Goal: Transaction & Acquisition: Purchase product/service

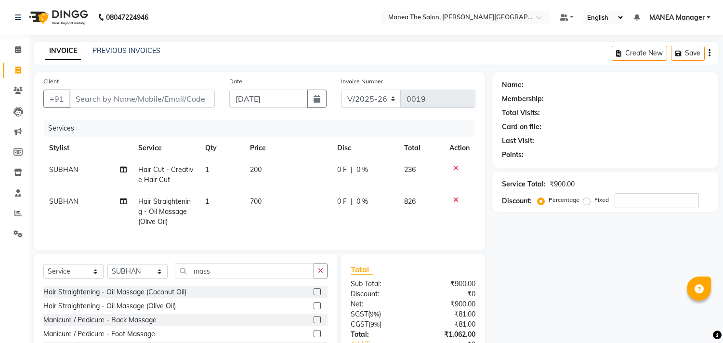
select select "8903"
select select "service"
select select "90109"
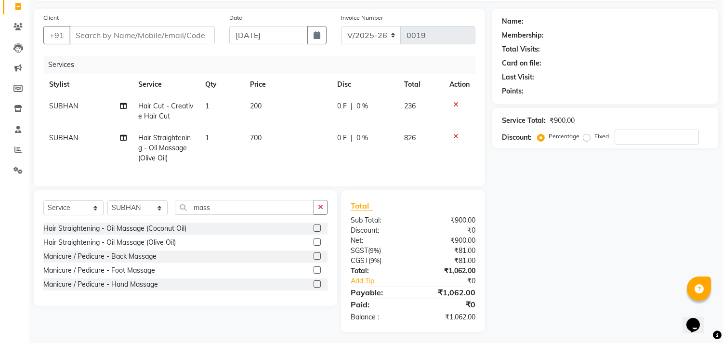
click at [264, 105] on td "200" at bounding box center [287, 111] width 87 height 32
select select "90109"
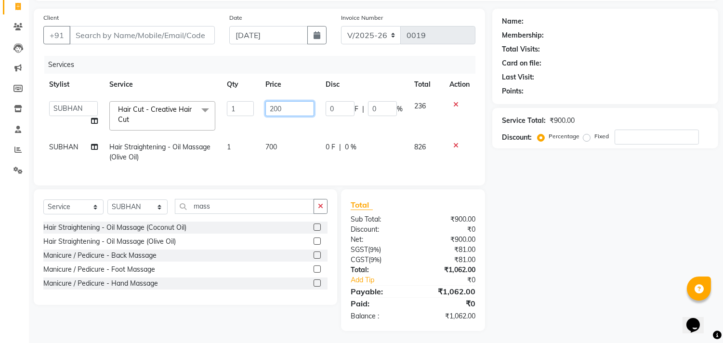
click at [284, 112] on input "200" at bounding box center [289, 108] width 49 height 15
type input "2"
type input "150"
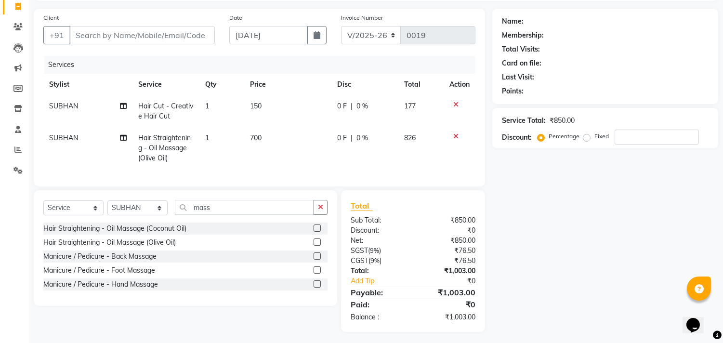
click at [282, 142] on td "700" at bounding box center [287, 148] width 87 height 42
select select "90109"
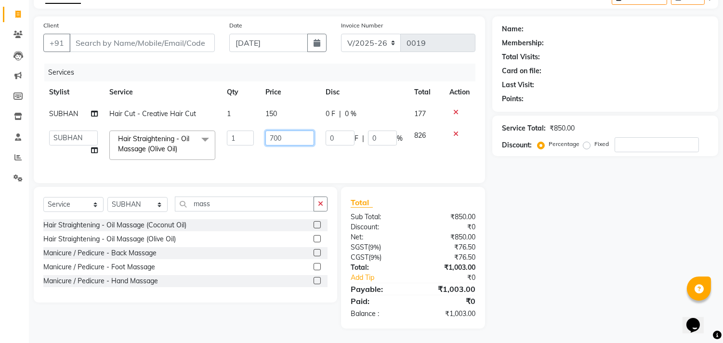
click at [287, 131] on input "700" at bounding box center [289, 138] width 49 height 15
type input "7"
type input "600"
click at [492, 203] on div "Name: Membership: Total Visits: Card on file: Last Visit: Points: Service Total…" at bounding box center [608, 172] width 233 height 312
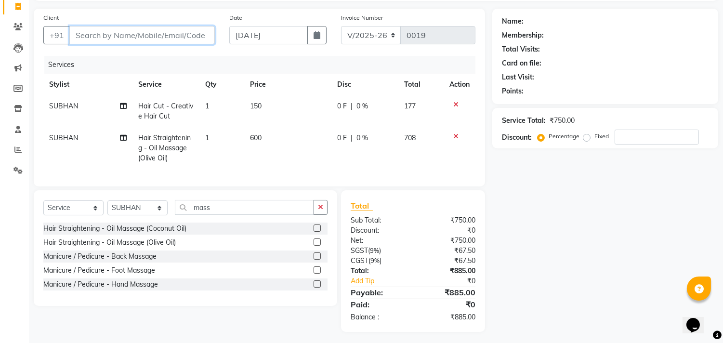
click at [89, 34] on input "Client" at bounding box center [142, 35] width 146 height 18
type input "9"
type input "0"
type input "9962180118"
click at [188, 30] on span "Add Client" at bounding box center [190, 35] width 38 height 10
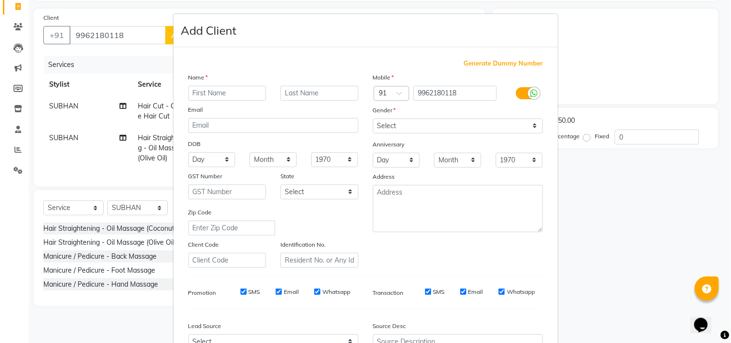
click at [126, 32] on ngb-modal-window "Add Client Generate Dummy Number Name Email DOB Day 01 02 03 04 05 06 07 08 09 …" at bounding box center [365, 171] width 731 height 343
click at [123, 34] on ngb-modal-window "Add Client Generate Dummy Number Name Email DOB Day 01 02 03 04 05 06 07 08 09 …" at bounding box center [365, 171] width 731 height 343
click at [140, 39] on ngb-modal-window "Add Client Generate Dummy Number Name Email DOB Day 01 02 03 04 05 06 07 08 09 …" at bounding box center [365, 171] width 731 height 343
click at [533, 127] on select "Select [DEMOGRAPHIC_DATA] [DEMOGRAPHIC_DATA] Other Prefer Not To Say" at bounding box center [458, 126] width 170 height 15
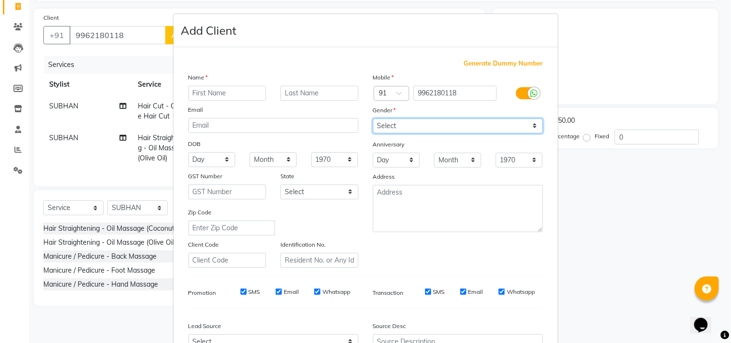
select select "[DEMOGRAPHIC_DATA]"
click at [373, 119] on select "Select [DEMOGRAPHIC_DATA] [DEMOGRAPHIC_DATA] Other Prefer Not To Say" at bounding box center [458, 126] width 170 height 15
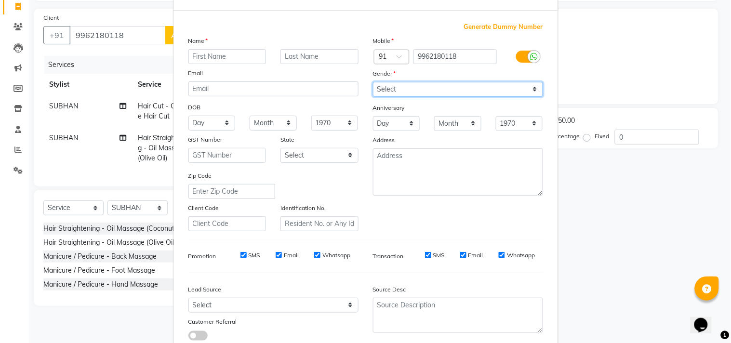
scroll to position [102, 0]
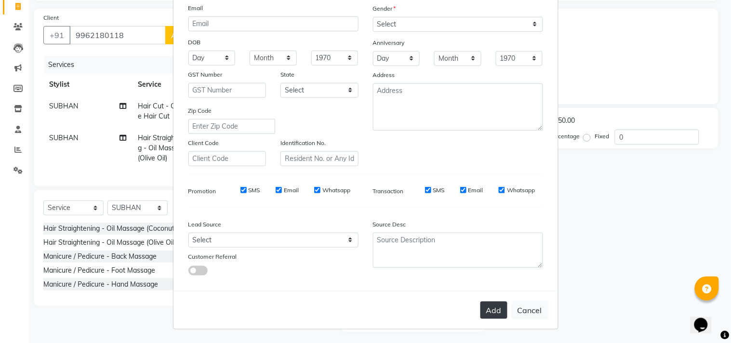
click at [490, 307] on button "Add" at bounding box center [493, 310] width 27 height 17
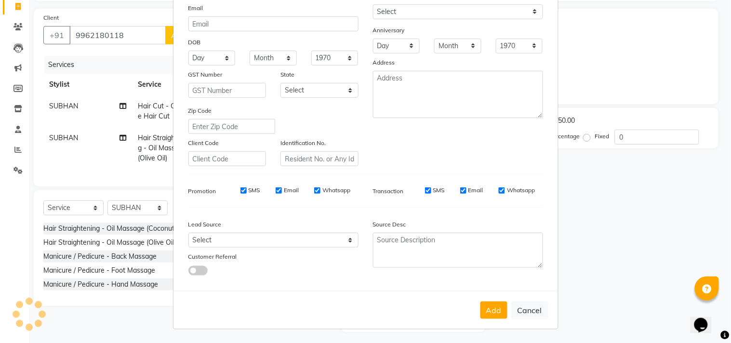
click at [154, 30] on ngb-modal-window "Add Client Generate Dummy Number Name please enter first name Email DOB Day 01 …" at bounding box center [365, 171] width 731 height 343
click at [494, 304] on button "Add" at bounding box center [493, 310] width 27 height 17
click at [487, 308] on button "Add" at bounding box center [493, 310] width 27 height 17
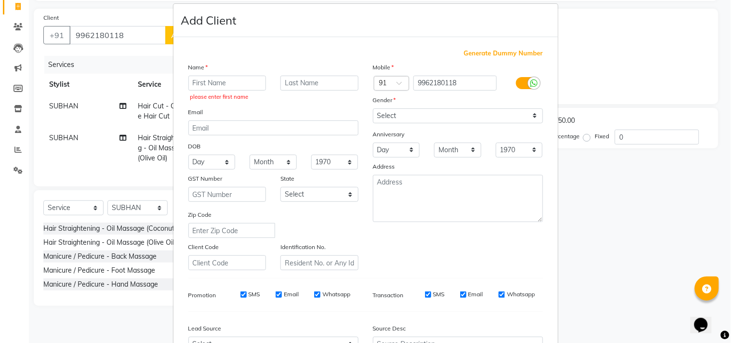
scroll to position [0, 0]
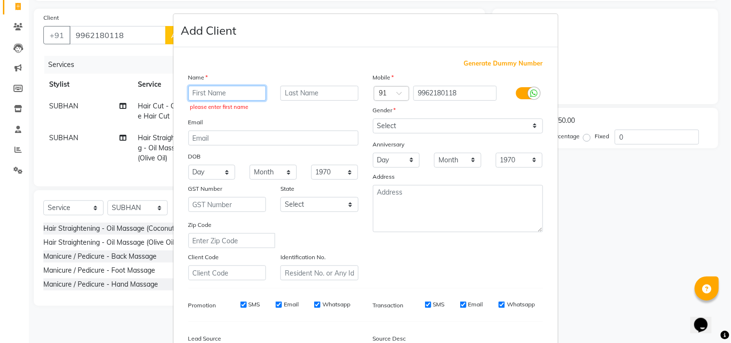
click at [212, 91] on input "text" at bounding box center [227, 93] width 78 height 15
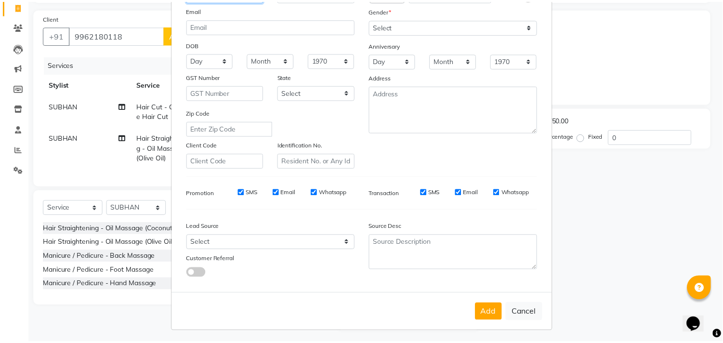
scroll to position [102, 0]
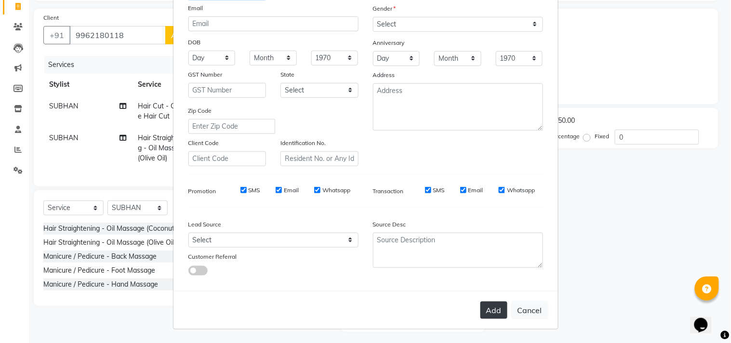
type input "karthikrya"
click at [498, 305] on button "Add" at bounding box center [493, 310] width 27 height 17
select select
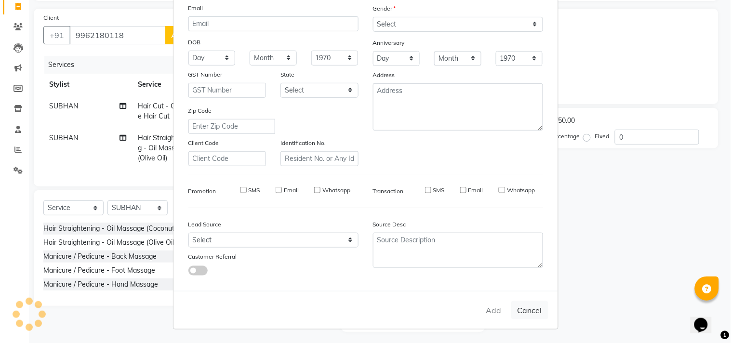
select select
checkbox input "false"
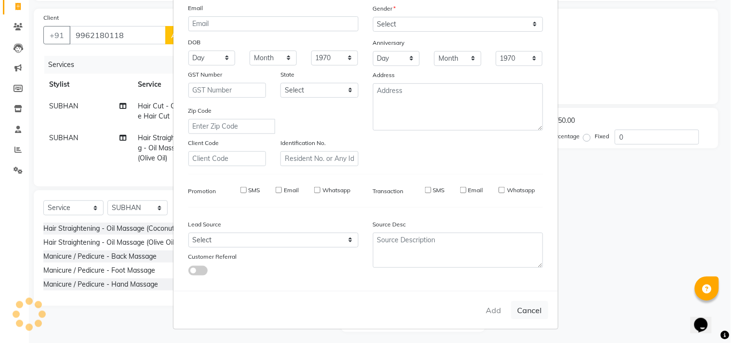
checkbox input "false"
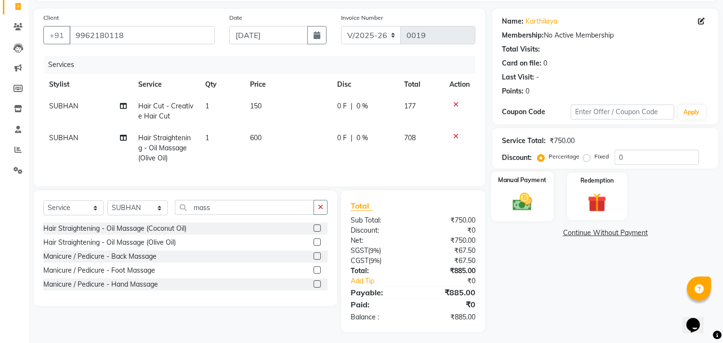
click at [519, 202] on img at bounding box center [523, 202] width 32 height 23
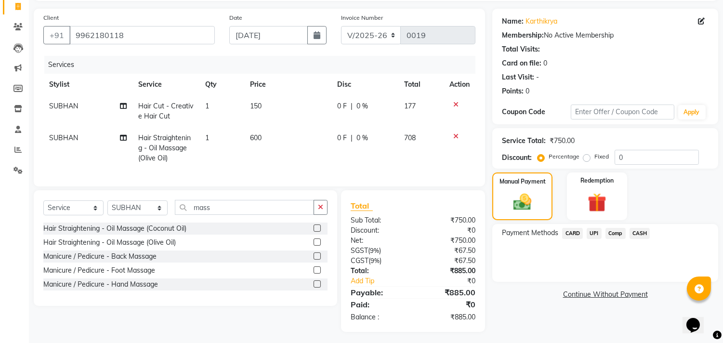
click at [570, 235] on span "CARD" at bounding box center [572, 233] width 21 height 11
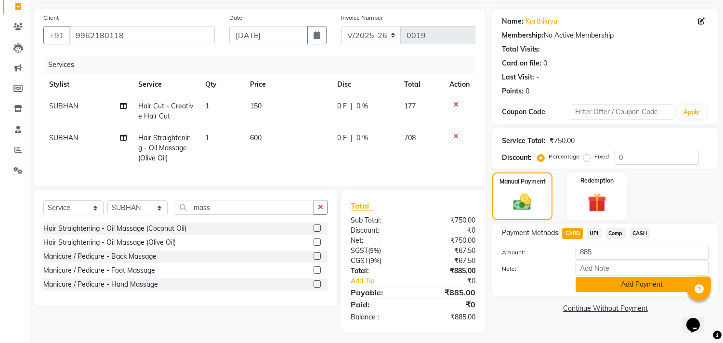
click at [651, 281] on button "Add Payment" at bounding box center [642, 284] width 133 height 15
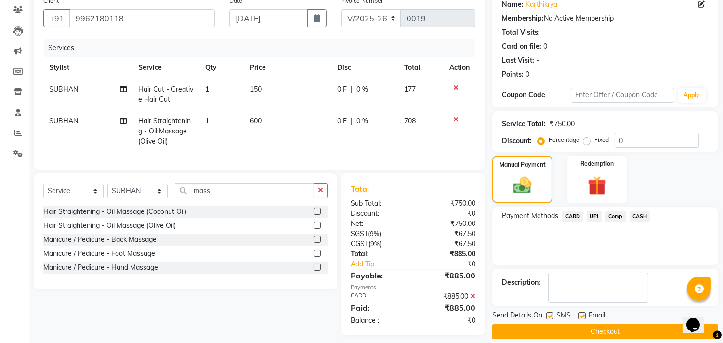
scroll to position [95, 0]
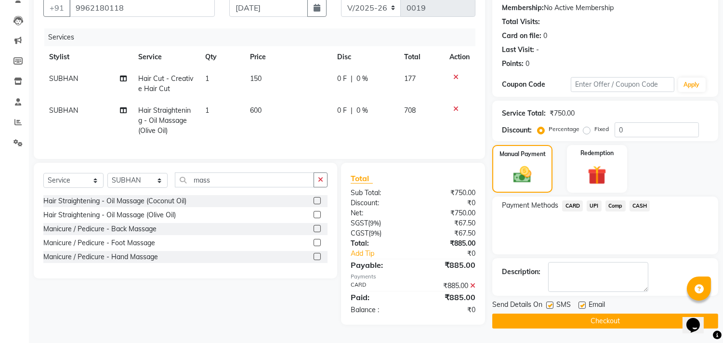
click at [607, 317] on button "Checkout" at bounding box center [605, 321] width 226 height 15
